Goal: Information Seeking & Learning: Learn about a topic

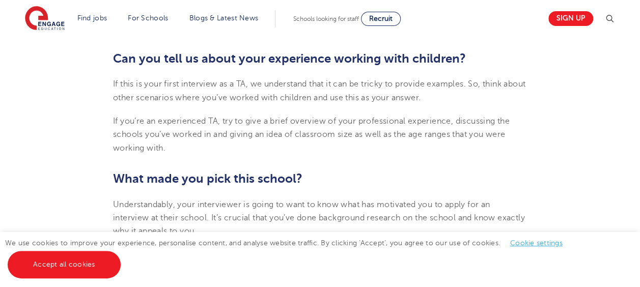
scroll to position [773, 0]
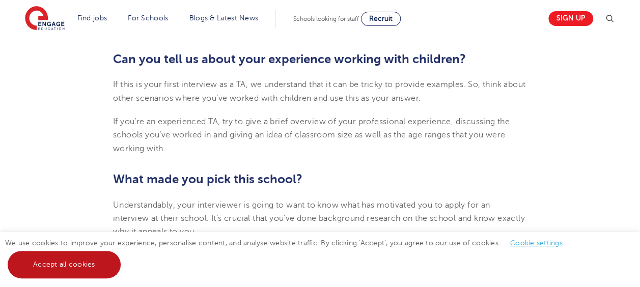
click at [60, 269] on link "Accept all cookies" at bounding box center [64, 264] width 113 height 27
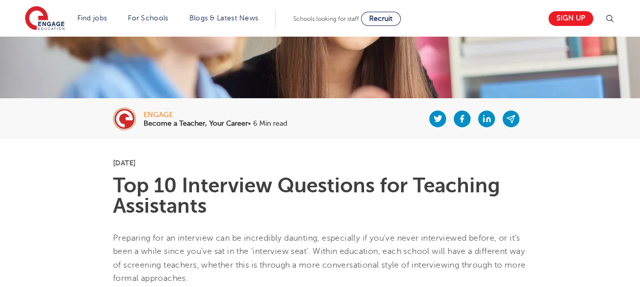
scroll to position [143, 0]
